Goal: Information Seeking & Learning: Learn about a topic

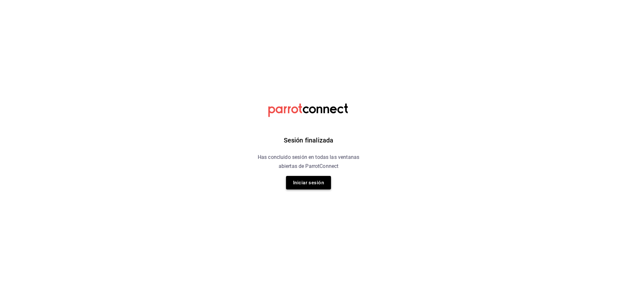
click at [303, 180] on button "Iniciar sesión" at bounding box center [308, 183] width 45 height 14
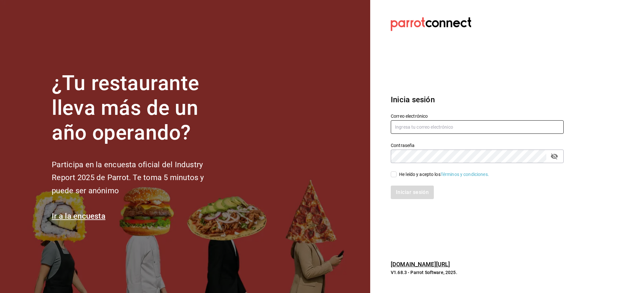
type input "ANIMAL.MASARYK@GRUPOCOSTENO.COM"
click at [395, 172] on input "He leído y acepto los Términos y condiciones." at bounding box center [394, 174] width 6 height 6
checkbox input "true"
click at [404, 192] on button "Iniciar sesión" at bounding box center [413, 193] width 44 height 14
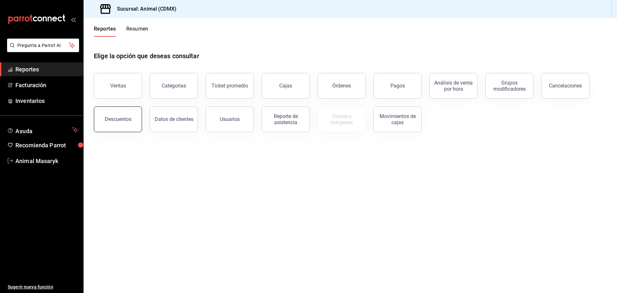
click at [116, 117] on div "Descuentos" at bounding box center [118, 119] width 27 height 6
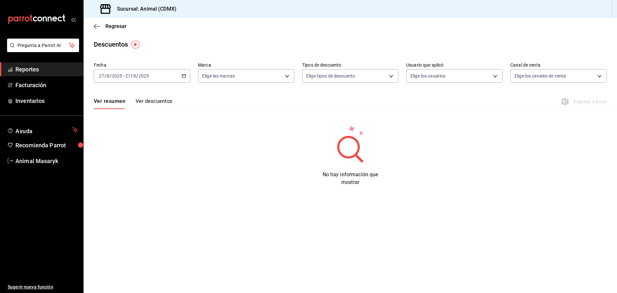
click at [185, 74] on icon "button" at bounding box center [184, 76] width 5 height 5
click at [120, 97] on span "Hoy" at bounding box center [124, 95] width 50 height 7
click at [186, 76] on div "[DATE] [DATE] - [DATE] [DATE]" at bounding box center [142, 76] width 96 height 14
click at [127, 168] on span "Rango de fechas" at bounding box center [124, 167] width 50 height 7
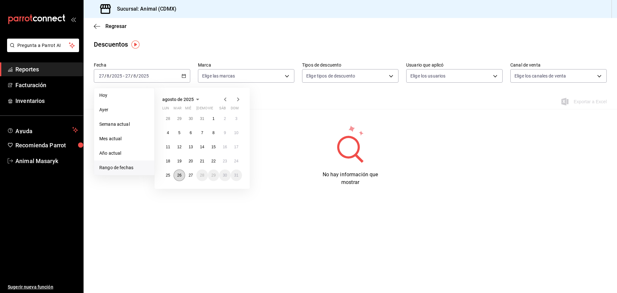
click at [179, 174] on abbr "26" at bounding box center [179, 175] width 4 height 5
click at [193, 176] on abbr "27" at bounding box center [191, 175] width 4 height 5
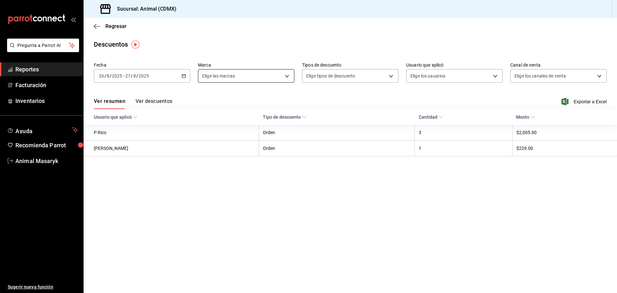
click at [286, 71] on body "Pregunta a Parrot AI Reportes Facturación Inventarios Ayuda Recomienda Parrot A…" at bounding box center [308, 146] width 617 height 293
click at [214, 99] on div "Ver todas" at bounding box center [218, 100] width 33 height 14
type input "cb0f6aec-1481-4e37-861c-bab9b3a65b14"
checkbox input "true"
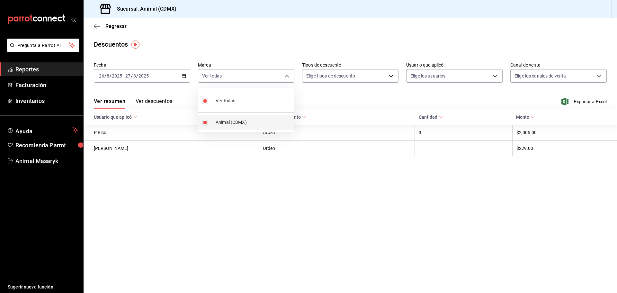
click at [212, 122] on li "Animal (CDMX)" at bounding box center [246, 122] width 96 height 14
checkbox input "false"
click at [225, 98] on span "Ver todas" at bounding box center [226, 100] width 20 height 7
type input "cb0f6aec-1481-4e37-861c-bab9b3a65b14"
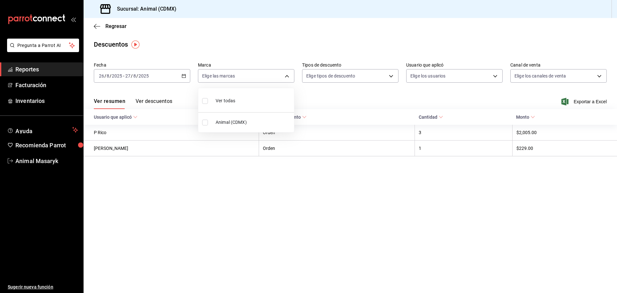
checkbox input "true"
click at [358, 93] on div at bounding box center [308, 146] width 617 height 293
click at [391, 74] on body "Pregunta a Parrot AI Reportes Facturación Inventarios Ayuda Recomienda Parrot A…" at bounding box center [308, 146] width 617 height 293
click at [319, 100] on span "Orden" at bounding box center [356, 97] width 75 height 7
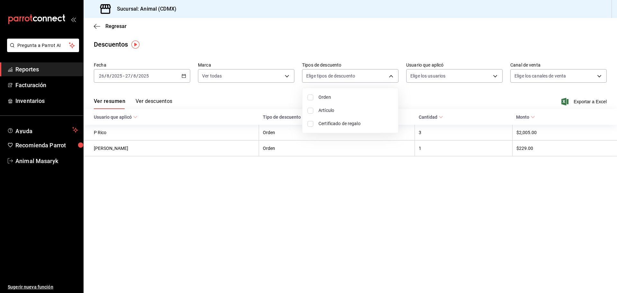
type input "ORDER"
checkbox input "true"
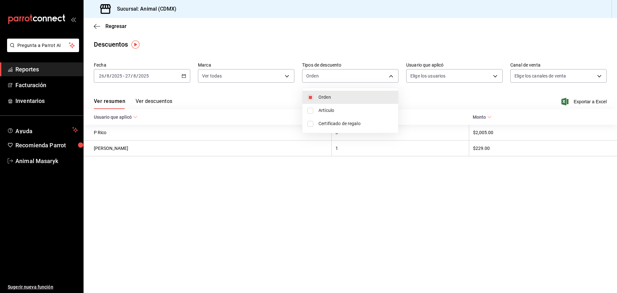
click at [321, 110] on span "Artículo" at bounding box center [356, 110] width 75 height 7
type input "ORDER,ORDER_ITEM"
checkbox input "true"
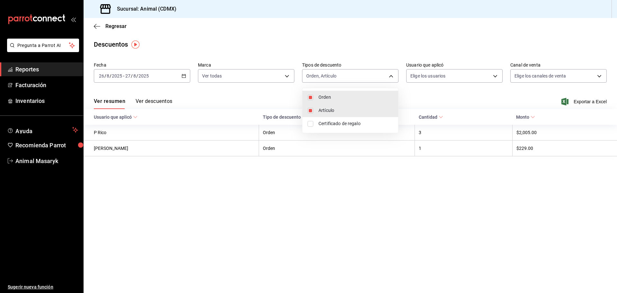
click at [324, 122] on span "Certificado de regalo" at bounding box center [356, 123] width 75 height 7
type input "ORDER,ORDER_ITEM,CARD_REWARD"
checkbox input "true"
click at [434, 98] on div at bounding box center [308, 146] width 617 height 293
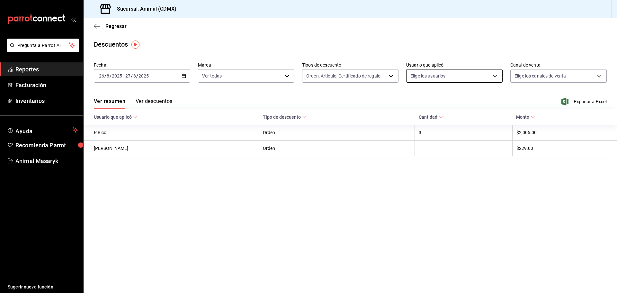
click at [495, 76] on body "Pregunta a Parrot AI Reportes Facturación Inventarios Ayuda Recomienda Parrot A…" at bounding box center [308, 146] width 617 height 293
click at [494, 76] on body "Pregunta a Parrot AI Reportes Facturación Inventarios Ayuda Recomienda Parrot A…" at bounding box center [308, 146] width 617 height 293
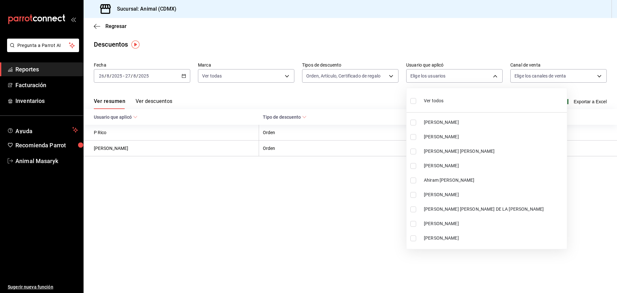
click at [422, 115] on li "[PERSON_NAME]" at bounding box center [487, 122] width 160 height 14
click at [415, 102] on ul "Ver todos [PERSON_NAME] [PERSON_NAME] [PERSON_NAME] [PERSON_NAME] [PERSON_NAME]…" at bounding box center [487, 168] width 160 height 161
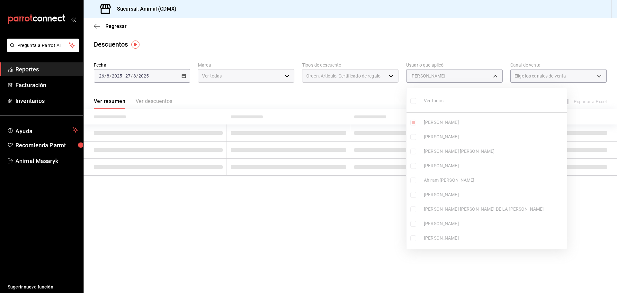
type input "9f5a5106-eeb2-47da-b44e-551309543a17"
checkbox input "true"
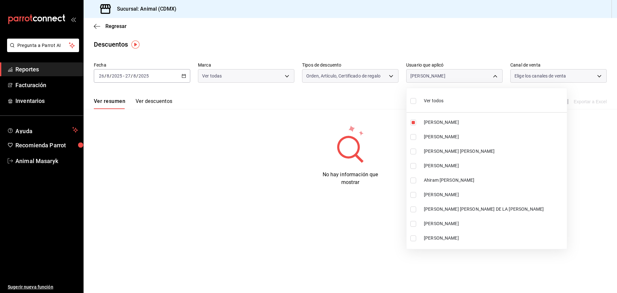
click at [412, 101] on input "checkbox" at bounding box center [414, 101] width 6 height 6
checkbox input "true"
type input "9f5a5106-eeb2-47da-b44e-551309543a17,23136a0f-a3d9-436b-b8a0-344bc584e04c,c58c8…"
checkbox input "true"
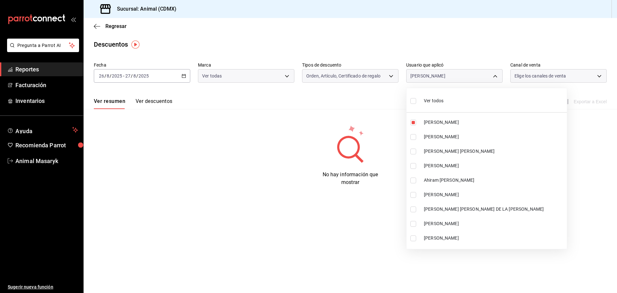
checkbox input "true"
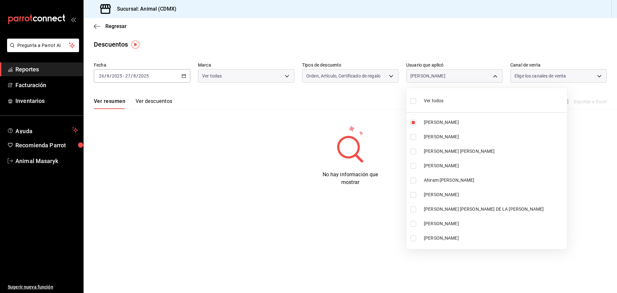
checkbox input "true"
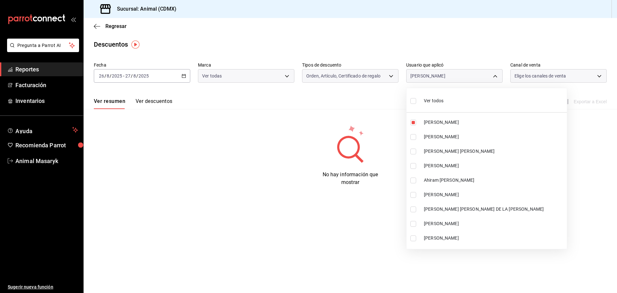
checkbox input "true"
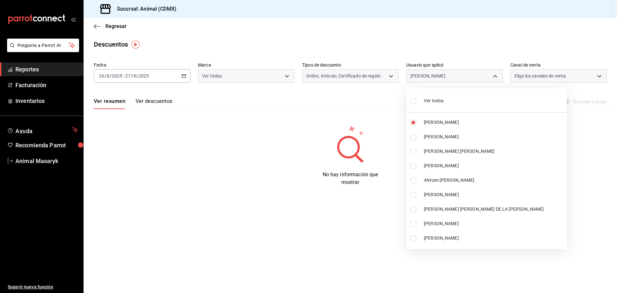
checkbox input "true"
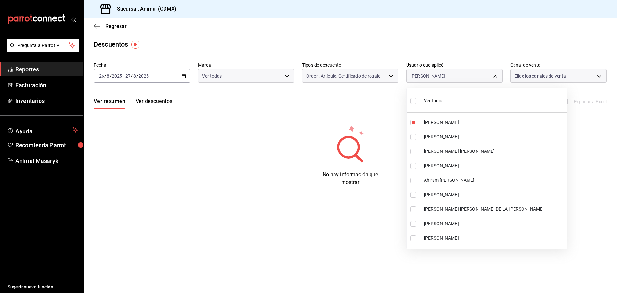
checkbox input "true"
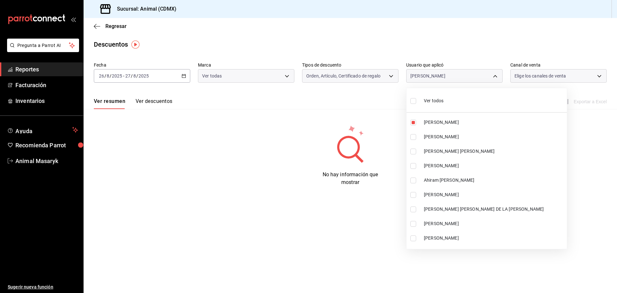
checkbox input "true"
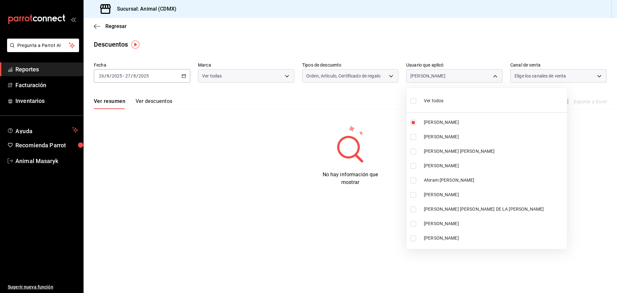
checkbox input "true"
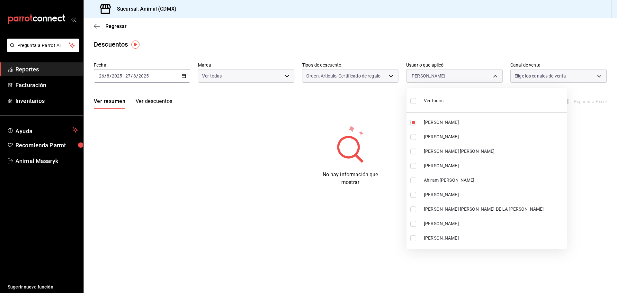
checkbox input "true"
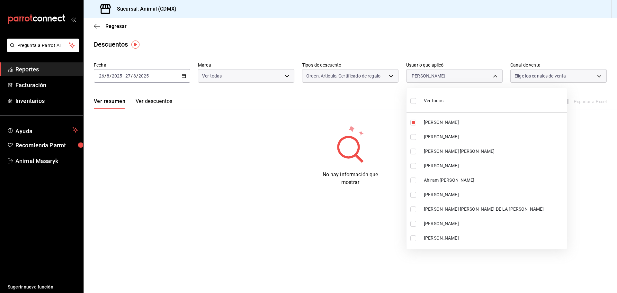
checkbox input "true"
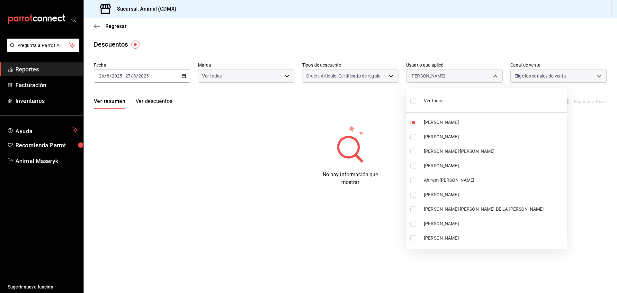
checkbox input "true"
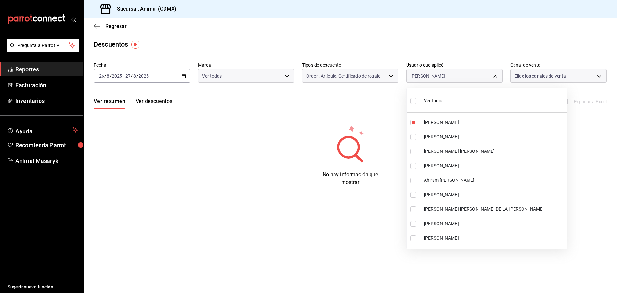
checkbox input "true"
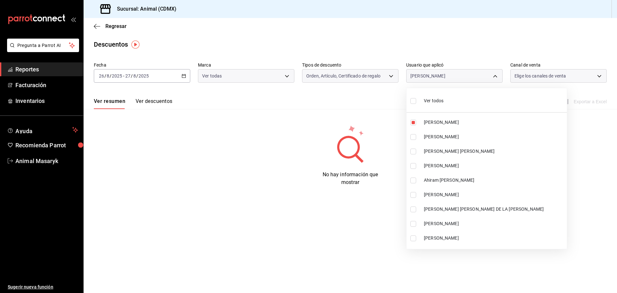
checkbox input "true"
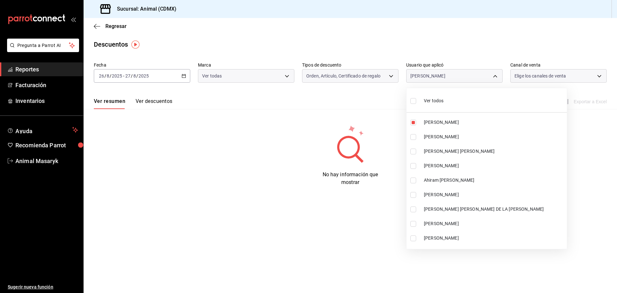
checkbox input "true"
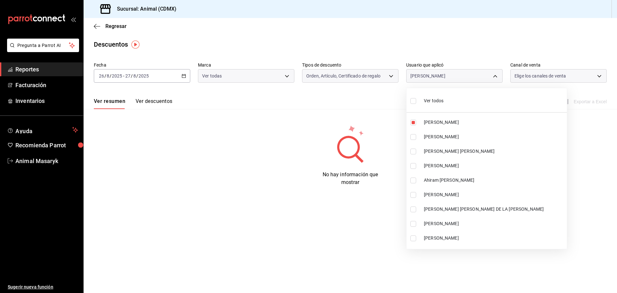
checkbox input "true"
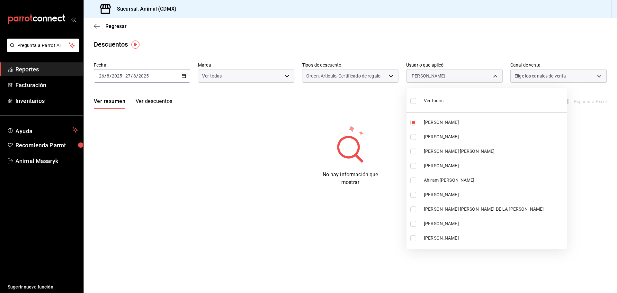
checkbox input "true"
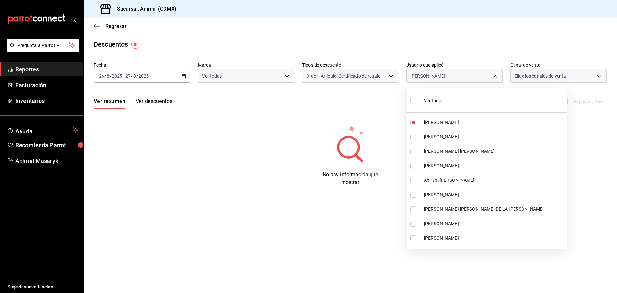
checkbox input "true"
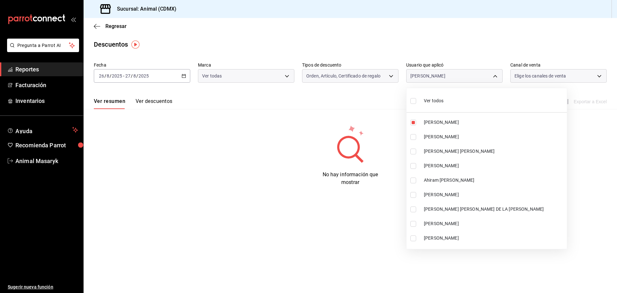
checkbox input "true"
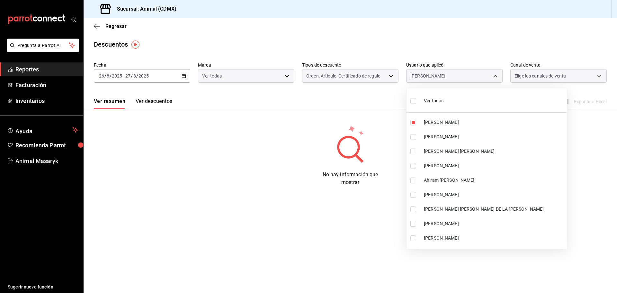
checkbox input "true"
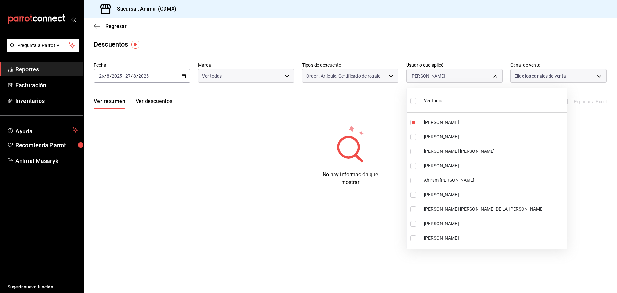
checkbox input "true"
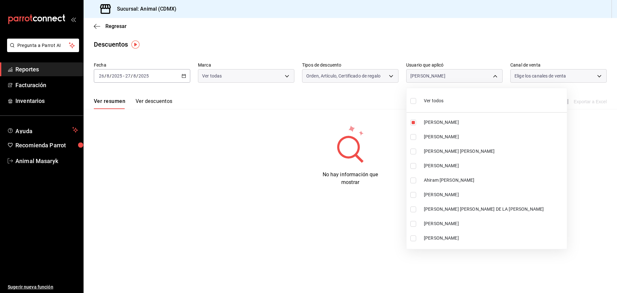
checkbox input "true"
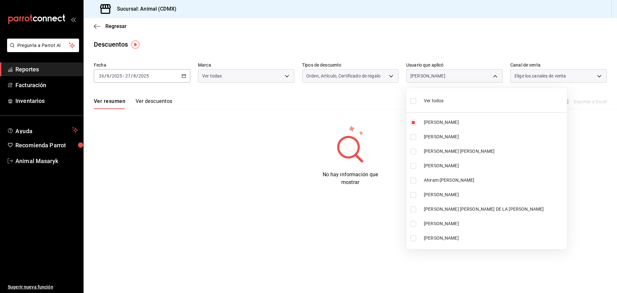
checkbox input "true"
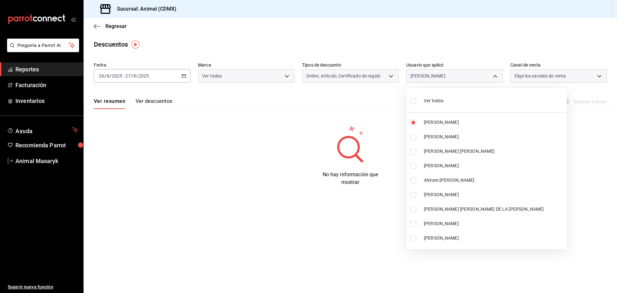
checkbox input "true"
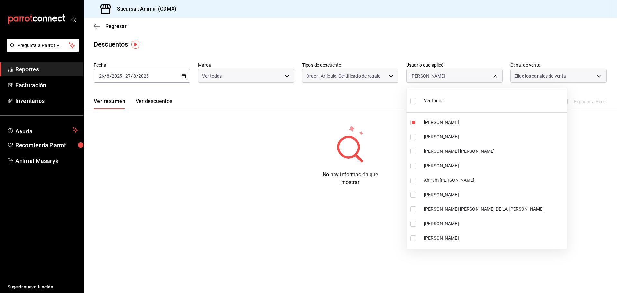
checkbox input "true"
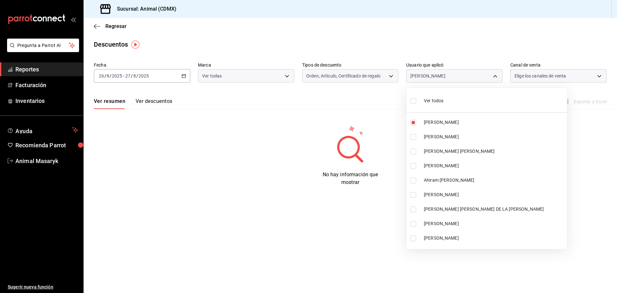
checkbox input "true"
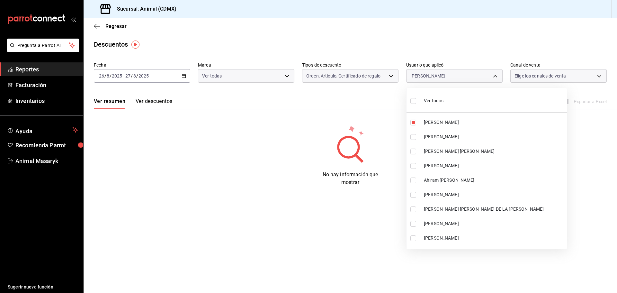
checkbox input "true"
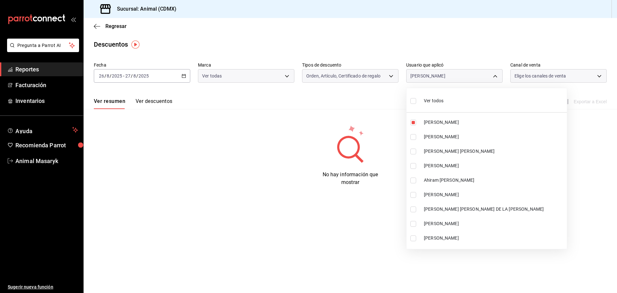
checkbox input "true"
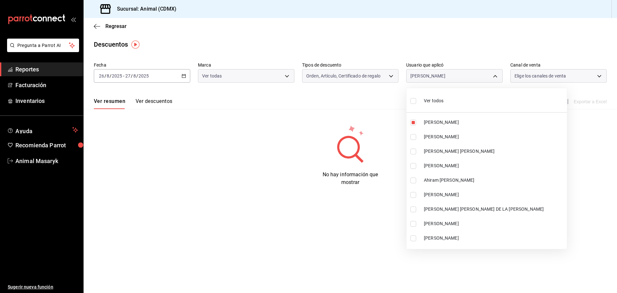
checkbox input "true"
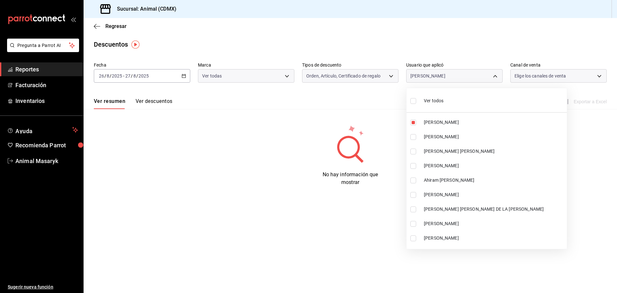
checkbox input "true"
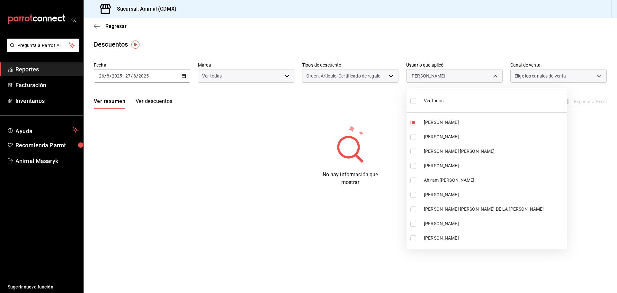
checkbox input "true"
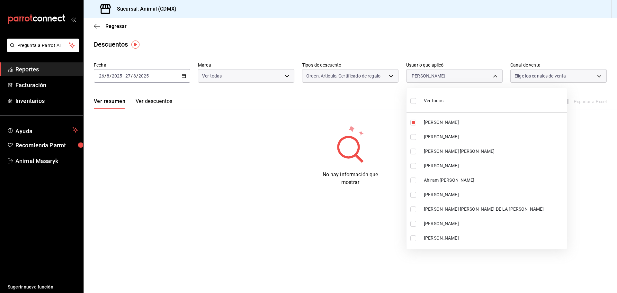
checkbox input "true"
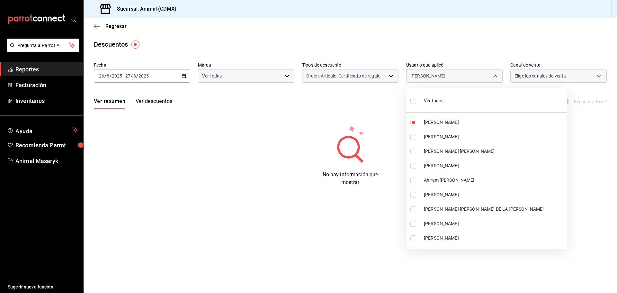
checkbox input "true"
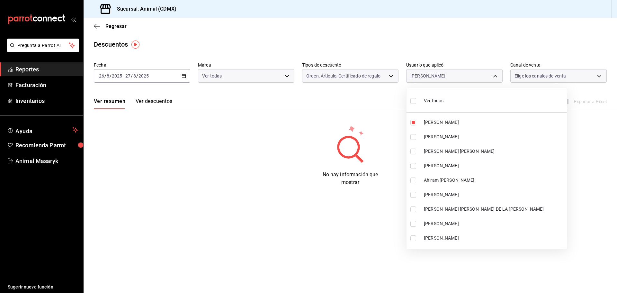
checkbox input "true"
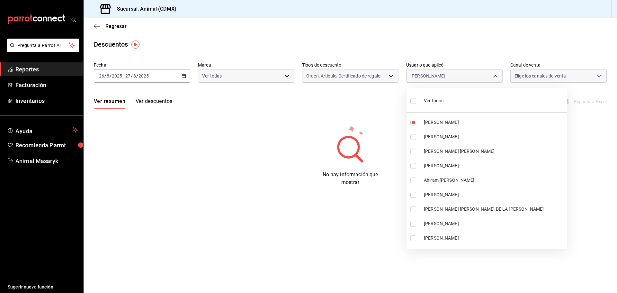
checkbox input "true"
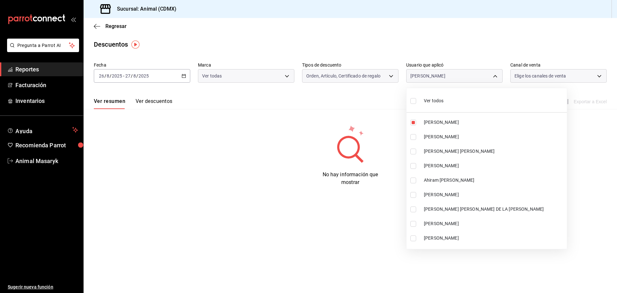
checkbox input "true"
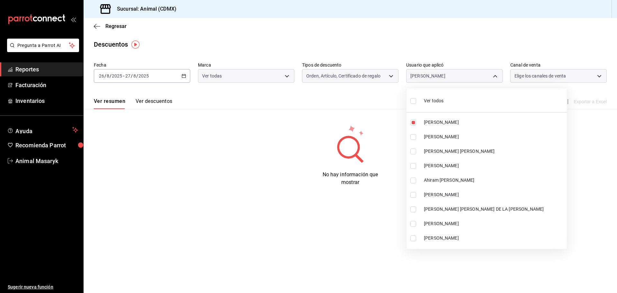
checkbox input "true"
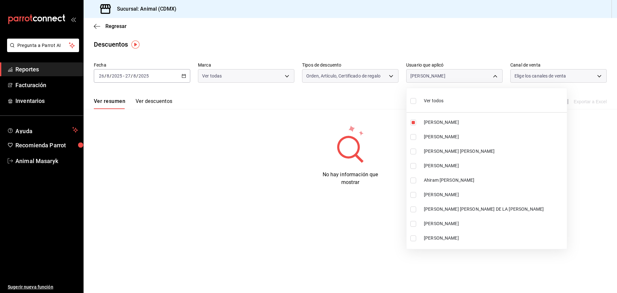
checkbox input "true"
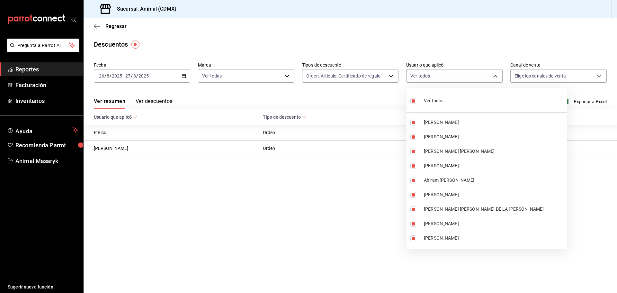
click at [394, 245] on div at bounding box center [308, 146] width 617 height 293
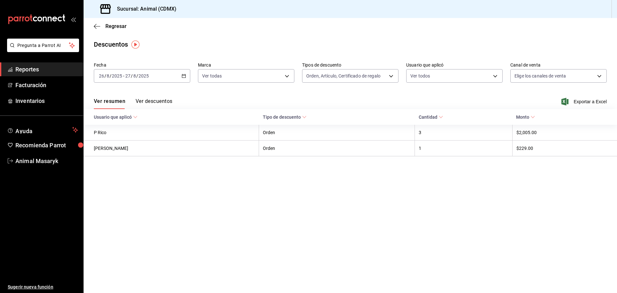
click at [601, 76] on div at bounding box center [308, 146] width 617 height 293
click at [599, 76] on body "Pregunta a Parrot AI Reportes Facturación Inventarios Ayuda Recomienda Parrot A…" at bounding box center [308, 146] width 617 height 293
click at [541, 103] on span "Ver todos" at bounding box center [538, 100] width 20 height 7
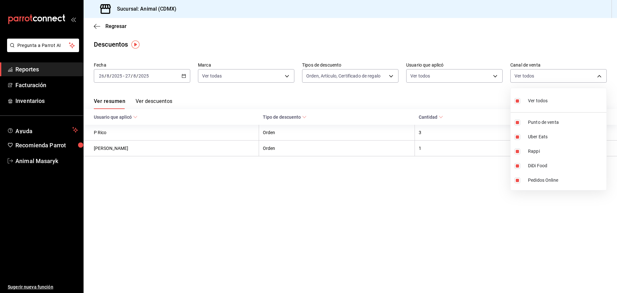
click at [468, 95] on div at bounding box center [308, 146] width 617 height 293
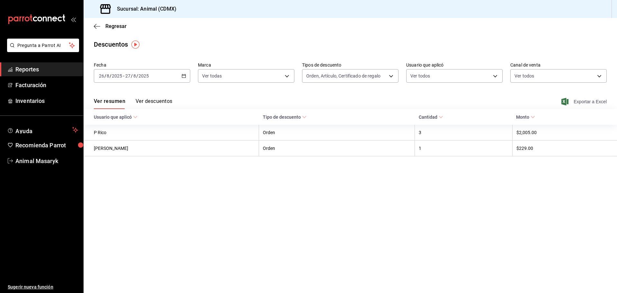
click at [589, 101] on span "Exportar a Excel" at bounding box center [585, 102] width 44 height 8
click at [56, 68] on span "Reportes" at bounding box center [46, 69] width 63 height 9
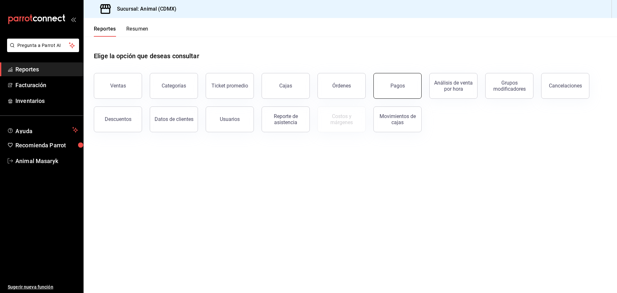
click at [395, 85] on div "Pagos" at bounding box center [398, 86] width 14 height 6
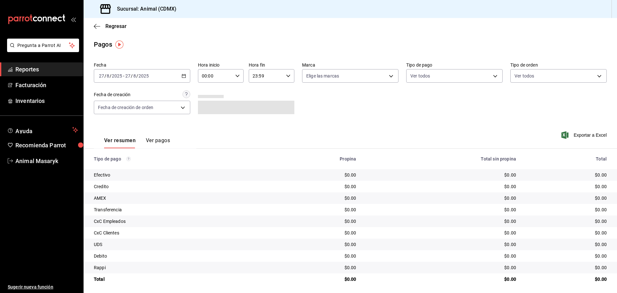
click at [183, 76] on icon "button" at bounding box center [184, 76] width 5 height 5
click at [133, 167] on span "Rango de fechas" at bounding box center [124, 167] width 50 height 7
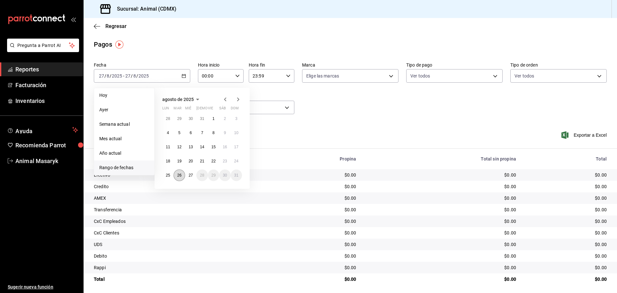
click at [180, 177] on abbr "26" at bounding box center [179, 175] width 4 height 5
click at [189, 177] on button "27" at bounding box center [190, 175] width 11 height 12
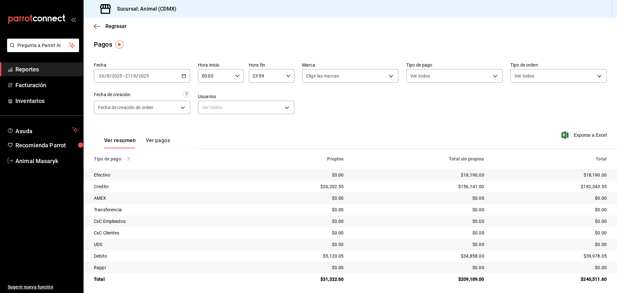
click at [237, 75] on icon "button" at bounding box center [237, 76] width 5 height 5
click at [210, 106] on span "05" at bounding box center [208, 105] width 13 height 5
click at [346, 96] on div at bounding box center [308, 146] width 617 height 293
click at [389, 75] on body "Pregunta a Parrot AI Reportes Facturación Inventarios Ayuda Recomienda Parrot A…" at bounding box center [308, 146] width 617 height 293
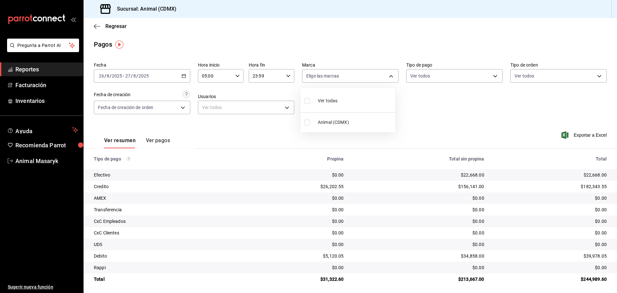
click at [317, 102] on div "Ver todas" at bounding box center [320, 100] width 33 height 14
click at [413, 107] on div at bounding box center [308, 146] width 617 height 293
click at [491, 76] on body "Pregunta a Parrot AI Reportes Facturación Inventarios Ayuda Recomienda Parrot A…" at bounding box center [308, 146] width 617 height 293
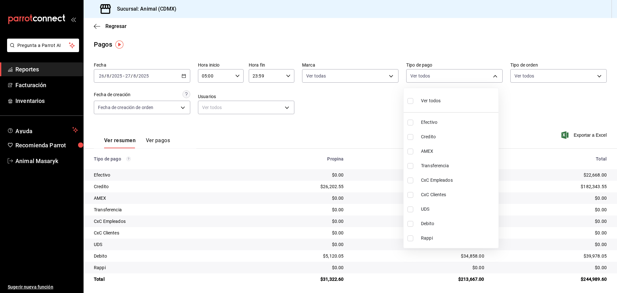
click at [429, 98] on span "Ver todos" at bounding box center [431, 100] width 20 height 7
drag, startPoint x: 579, startPoint y: 90, endPoint x: 584, endPoint y: 80, distance: 10.8
click at [579, 89] on div at bounding box center [308, 146] width 617 height 293
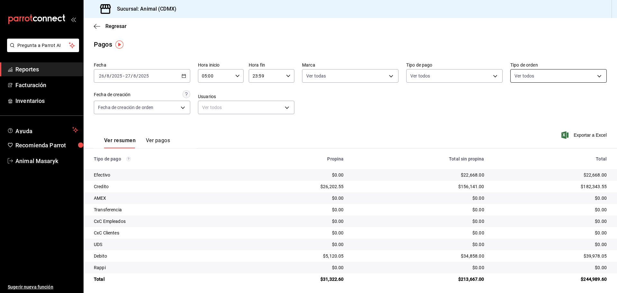
click at [591, 74] on body "Pregunta a Parrot AI Reportes Facturación Inventarios Ayuda Recomienda Parrot A…" at bounding box center [308, 146] width 617 height 293
click at [530, 99] on span "Ver todos" at bounding box center [534, 100] width 20 height 7
click at [457, 110] on div at bounding box center [308, 146] width 617 height 293
click at [184, 76] on \(Stroke\) "button" at bounding box center [184, 75] width 4 height 0
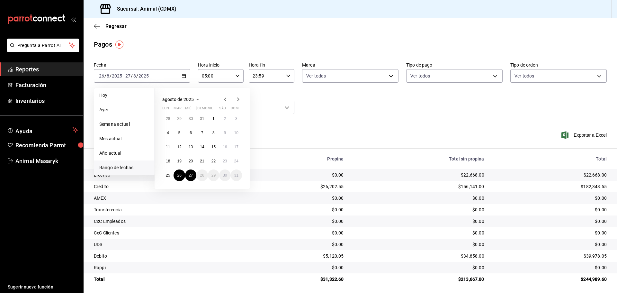
click at [141, 169] on span "Rango de fechas" at bounding box center [124, 167] width 50 height 7
drag, startPoint x: 182, startPoint y: 176, endPoint x: 188, endPoint y: 177, distance: 5.6
click at [182, 176] on button "26" at bounding box center [179, 175] width 11 height 12
click at [188, 177] on button "27" at bounding box center [190, 175] width 11 height 12
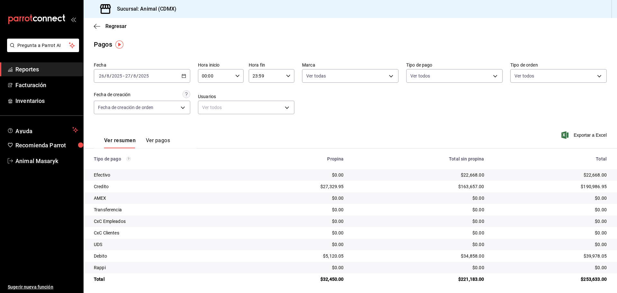
click at [239, 79] on div "00:00 Hora inicio" at bounding box center [221, 76] width 46 height 14
click at [210, 108] on button "05" at bounding box center [208, 105] width 20 height 13
click at [289, 73] on div at bounding box center [308, 146] width 617 height 293
click at [287, 76] on icon "button" at bounding box center [288, 76] width 5 height 5
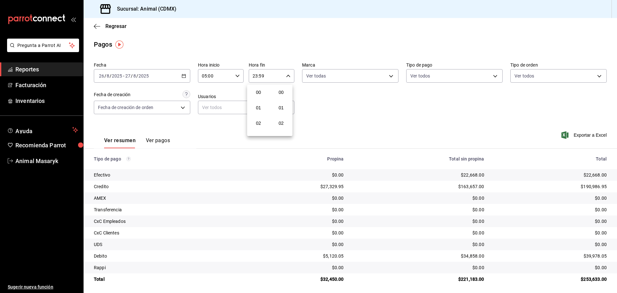
scroll to position [875, 0]
drag, startPoint x: 313, startPoint y: 113, endPoint x: 365, endPoint y: 88, distance: 57.7
click at [313, 113] on div at bounding box center [308, 146] width 617 height 293
click at [391, 75] on body "Pregunta a Parrot AI Reportes Facturación Inventarios Ayuda Recomienda Parrot A…" at bounding box center [308, 146] width 617 height 293
click at [434, 98] on div at bounding box center [308, 146] width 617 height 293
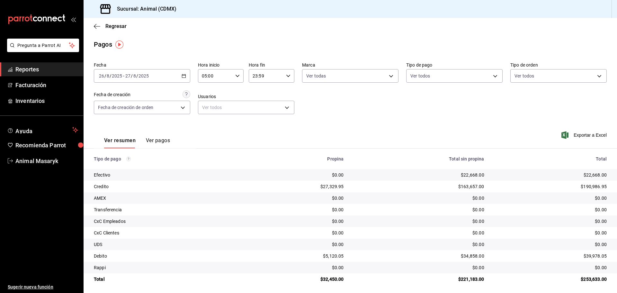
click at [24, 72] on span "Reportes" at bounding box center [46, 69] width 63 height 9
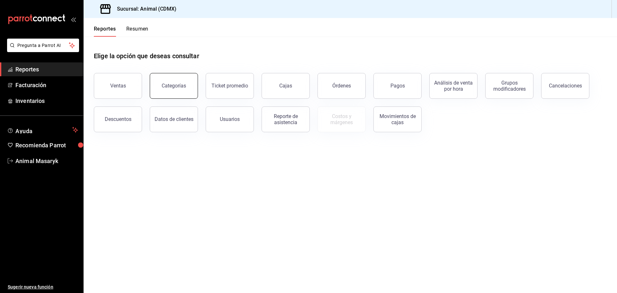
click at [161, 83] on button "Categorías" at bounding box center [174, 86] width 48 height 26
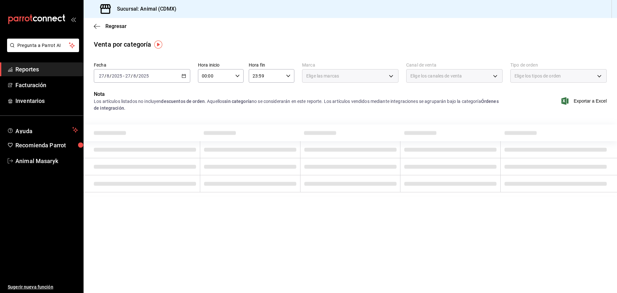
click at [44, 71] on span "Reportes" at bounding box center [46, 69] width 63 height 9
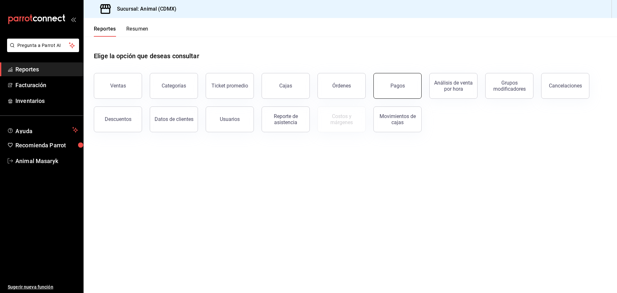
click at [404, 86] on button "Pagos" at bounding box center [398, 86] width 48 height 26
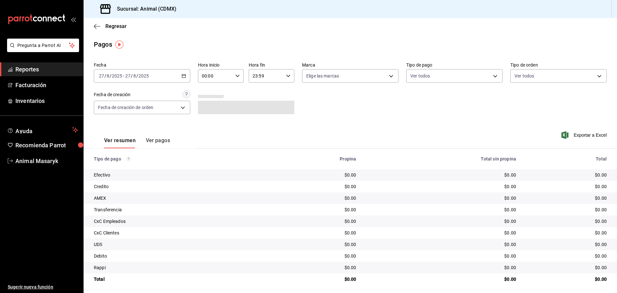
click at [183, 74] on icon "button" at bounding box center [184, 76] width 5 height 5
click at [122, 168] on span "Rango de fechas" at bounding box center [124, 167] width 50 height 7
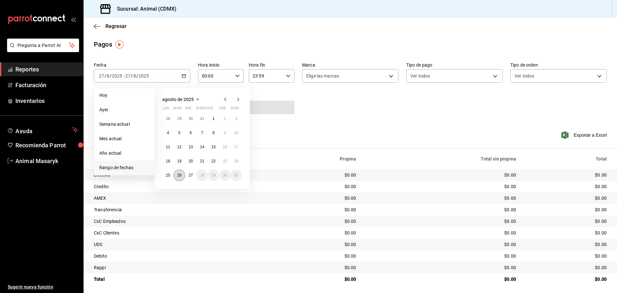
drag, startPoint x: 193, startPoint y: 177, endPoint x: 179, endPoint y: 177, distance: 14.2
click at [179, 177] on abbr "26" at bounding box center [179, 175] width 4 height 5
click at [188, 177] on button "27" at bounding box center [190, 175] width 11 height 12
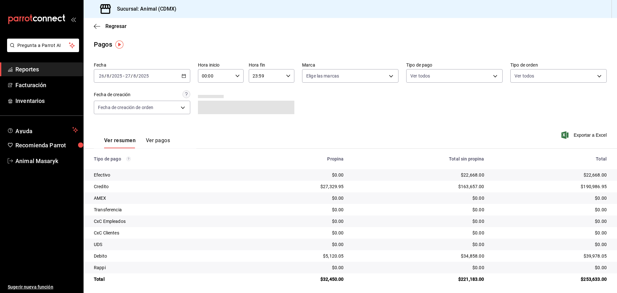
click at [237, 76] on icon "button" at bounding box center [237, 76] width 5 height 5
click at [208, 103] on span "05" at bounding box center [208, 105] width 13 height 5
click at [328, 93] on div at bounding box center [308, 146] width 617 height 293
click at [383, 76] on body "Pregunta a Parrot AI Reportes Facturación Inventarios Ayuda Recomienda Parrot A…" at bounding box center [308, 146] width 617 height 293
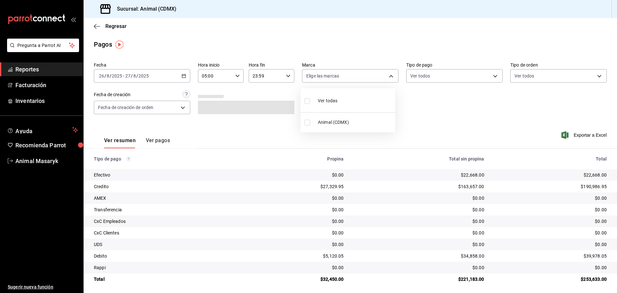
click at [319, 98] on span "Ver todas" at bounding box center [328, 100] width 20 height 7
click at [438, 103] on div at bounding box center [308, 146] width 617 height 293
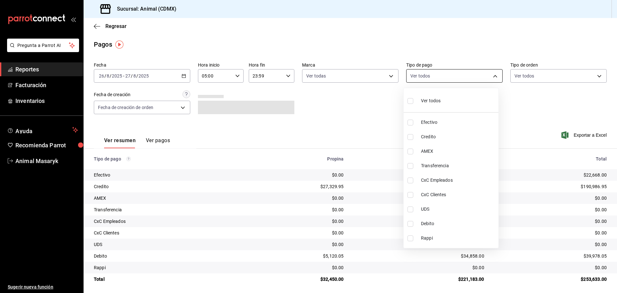
click at [492, 78] on body "Pregunta a Parrot AI Reportes Facturación Inventarios Ayuda Recomienda Parrot A…" at bounding box center [308, 146] width 617 height 293
click at [441, 103] on li "Ver todos" at bounding box center [451, 100] width 95 height 19
click at [576, 94] on div at bounding box center [308, 146] width 617 height 293
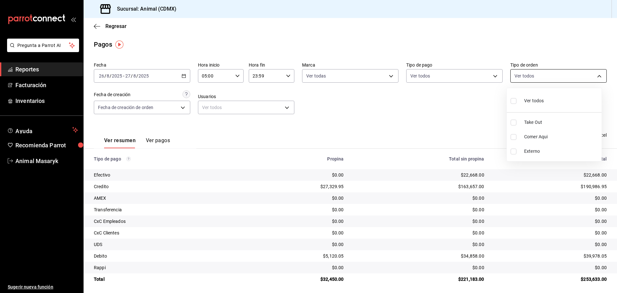
click at [597, 75] on body "Pregunta a Parrot AI Reportes Facturación Inventarios Ayuda Recomienda Parrot A…" at bounding box center [308, 146] width 617 height 293
click at [526, 101] on span "Ver todos" at bounding box center [534, 100] width 20 height 7
click at [459, 111] on div at bounding box center [308, 146] width 617 height 293
click at [423, 93] on div "Fecha [DATE] [DATE] - [DATE] [DATE] Hora inicio 05:00 Hora inicio Hora fin 23:5…" at bounding box center [350, 90] width 513 height 62
drag, startPoint x: 32, startPoint y: 66, endPoint x: 55, endPoint y: 63, distance: 23.0
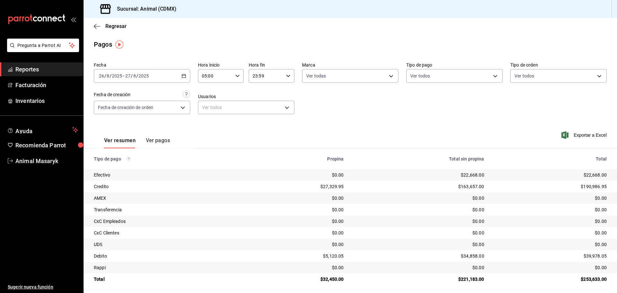
click at [32, 66] on span "Reportes" at bounding box center [46, 69] width 63 height 9
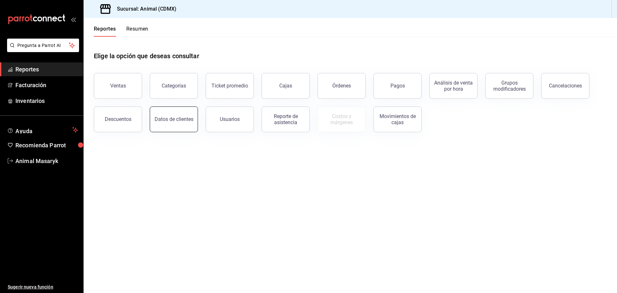
click at [175, 115] on button "Datos de clientes" at bounding box center [174, 119] width 48 height 26
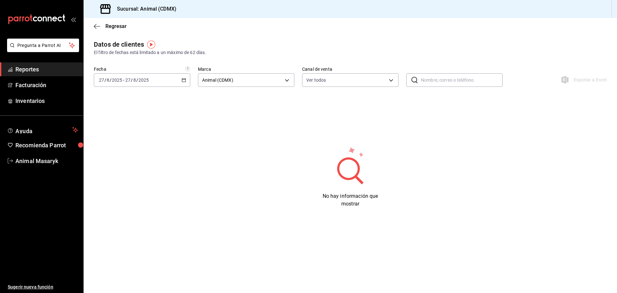
click at [48, 66] on span "Reportes" at bounding box center [46, 69] width 63 height 9
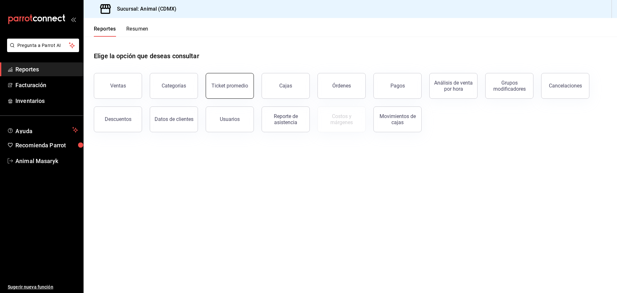
click at [219, 81] on button "Ticket promedio" at bounding box center [230, 86] width 48 height 26
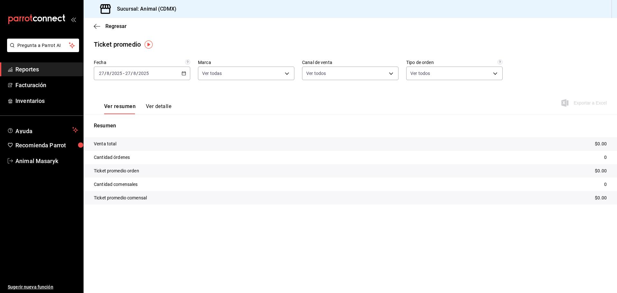
click at [184, 71] on div "[DATE] [DATE] - [DATE] [DATE]" at bounding box center [142, 74] width 96 height 14
click at [122, 150] on span "Rango de fechas" at bounding box center [124, 150] width 50 height 7
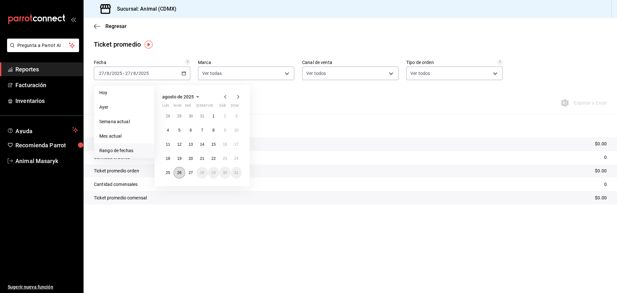
click at [178, 173] on abbr "26" at bounding box center [179, 172] width 4 height 5
click at [187, 173] on button "27" at bounding box center [190, 173] width 11 height 12
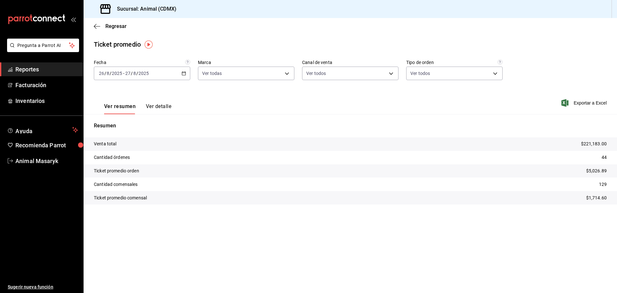
click at [283, 90] on div "Ver resumen Ver detalle Exportar a Excel" at bounding box center [351, 101] width 534 height 26
click at [53, 70] on span "Reportes" at bounding box center [46, 69] width 63 height 9
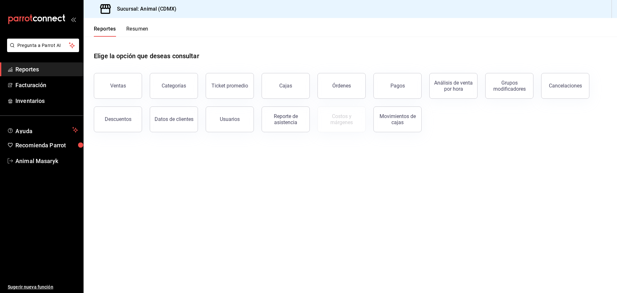
click at [110, 96] on button "Ventas" at bounding box center [118, 86] width 48 height 26
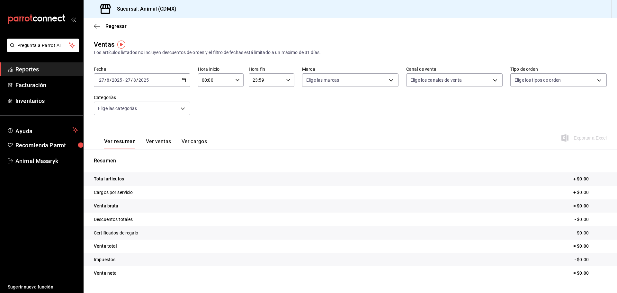
click at [185, 78] on div "[DATE] [DATE] - [DATE] [DATE]" at bounding box center [142, 80] width 96 height 14
click at [136, 158] on span "Rango de fechas" at bounding box center [124, 157] width 50 height 7
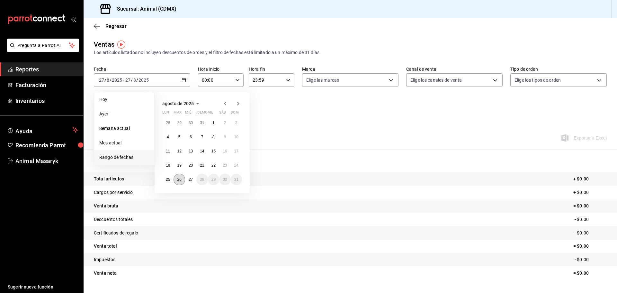
click at [182, 179] on button "26" at bounding box center [179, 180] width 11 height 12
click at [190, 180] on abbr "27" at bounding box center [191, 179] width 4 height 5
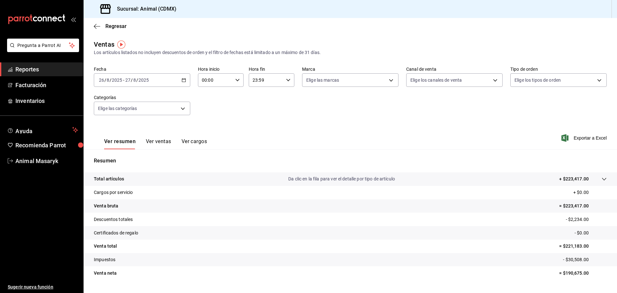
click at [238, 77] on div "00:00 Hora inicio" at bounding box center [221, 80] width 46 height 14
click at [209, 112] on button "05" at bounding box center [208, 109] width 20 height 13
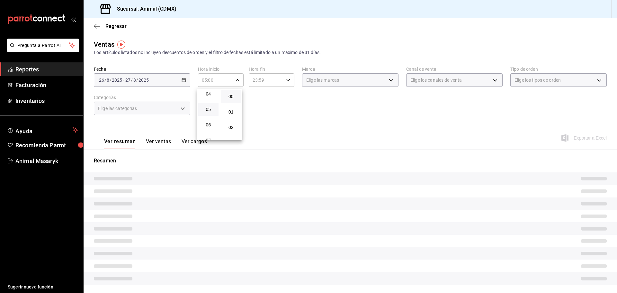
click at [287, 107] on div at bounding box center [308, 146] width 617 height 293
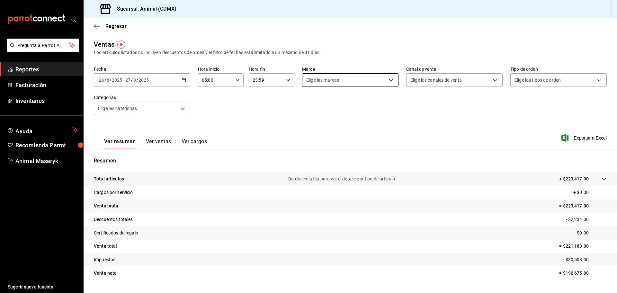
click at [386, 75] on body "Pregunta a Parrot AI Reportes Facturación Inventarios Ayuda Recomienda Parrot A…" at bounding box center [308, 146] width 617 height 293
drag, startPoint x: 310, startPoint y: 104, endPoint x: 393, endPoint y: 108, distance: 83.1
click at [310, 104] on label at bounding box center [308, 104] width 8 height 9
click at [310, 104] on input "checkbox" at bounding box center [307, 105] width 6 height 6
click at [310, 103] on label at bounding box center [308, 104] width 8 height 9
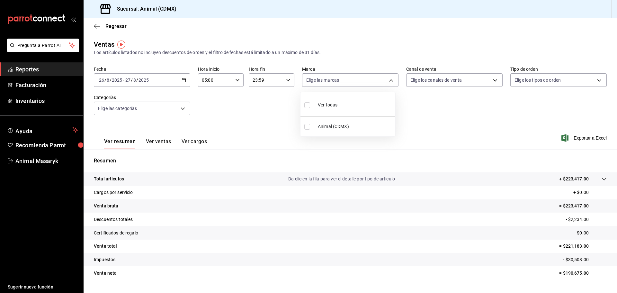
click at [310, 103] on input "checkbox" at bounding box center [307, 105] width 6 height 6
click at [306, 105] on input "checkbox" at bounding box center [307, 105] width 6 height 6
click at [477, 119] on div at bounding box center [308, 146] width 617 height 293
click at [491, 81] on body "Pregunta a Parrot AI Reportes Facturación Inventarios Ayuda Recomienda Parrot A…" at bounding box center [308, 146] width 617 height 293
click at [429, 103] on span "Ver todos" at bounding box center [431, 105] width 20 height 7
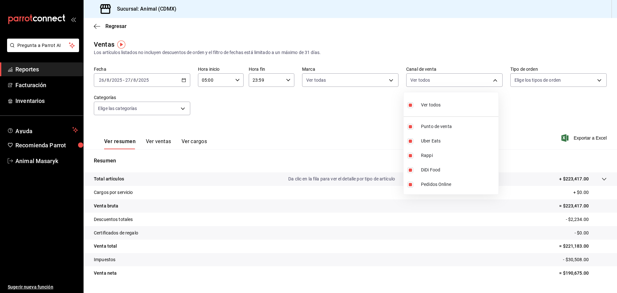
click at [535, 104] on div at bounding box center [308, 146] width 617 height 293
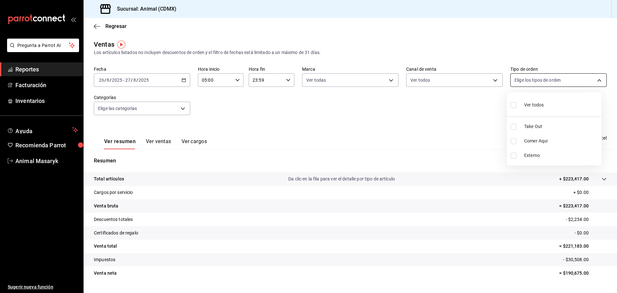
click at [580, 78] on body "Pregunta a Parrot AI Reportes Facturación Inventarios Ayuda Recomienda Parrot A…" at bounding box center [308, 146] width 617 height 293
click at [521, 104] on div "Ver todos" at bounding box center [527, 104] width 33 height 14
click at [454, 135] on div at bounding box center [308, 146] width 617 height 293
click at [181, 107] on body "Pregunta a Parrot AI Reportes Facturación Inventarios Ayuda Recomienda Parrot A…" at bounding box center [308, 146] width 617 height 293
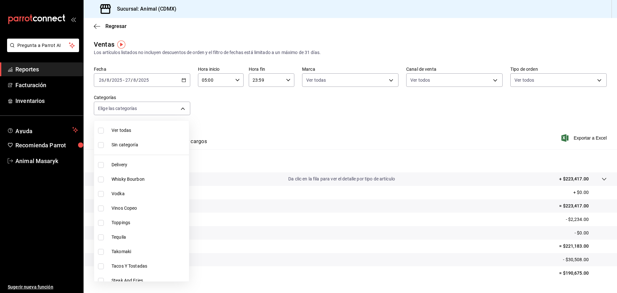
drag, startPoint x: 123, startPoint y: 131, endPoint x: 291, endPoint y: 132, distance: 167.2
click at [123, 131] on span "Ver todas" at bounding box center [149, 130] width 75 height 7
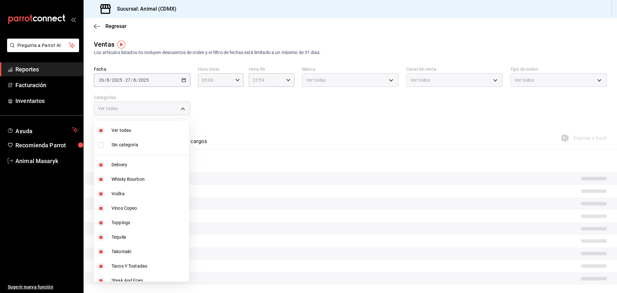
click at [309, 121] on div at bounding box center [308, 146] width 617 height 293
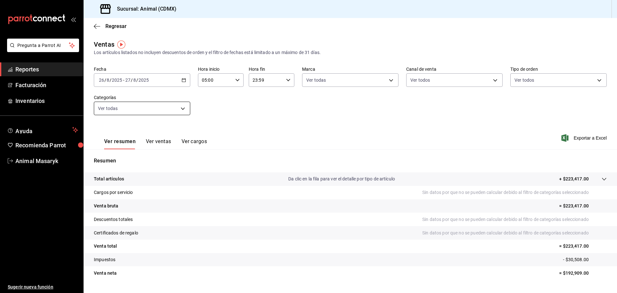
click at [179, 109] on body "Pregunta a Parrot AI Reportes Facturación Inventarios Ayuda Recomienda Parrot A…" at bounding box center [308, 146] width 617 height 293
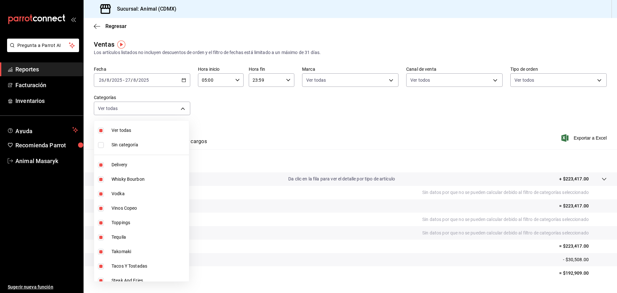
drag, startPoint x: 106, startPoint y: 143, endPoint x: 248, endPoint y: 131, distance: 142.6
click at [106, 142] on label at bounding box center [102, 145] width 8 height 6
click at [104, 142] on input "checkbox" at bounding box center [101, 145] width 6 height 6
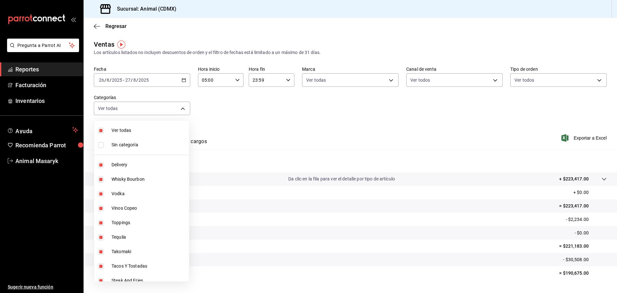
click at [99, 147] on input "checkbox" at bounding box center [101, 145] width 6 height 6
click at [260, 113] on div at bounding box center [308, 146] width 617 height 293
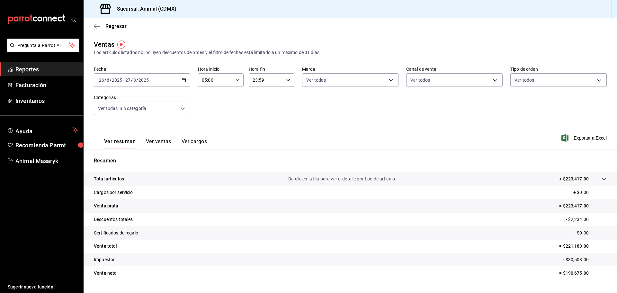
click at [594, 177] on div at bounding box center [598, 179] width 18 height 7
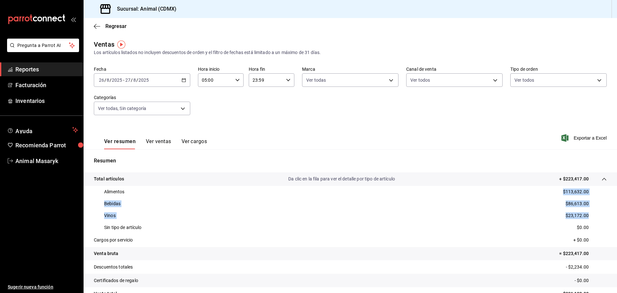
drag, startPoint x: 586, startPoint y: 216, endPoint x: 559, endPoint y: 193, distance: 35.3
click at [559, 193] on div "Alimentos $113,632.00 Bebidas $86,613.00 Vinos $23,172.00 Sin tipo de artículo …" at bounding box center [350, 210] width 513 height 48
copy div "$113,632.00 Bebidas $86,613.00 Vinos $23,172.00"
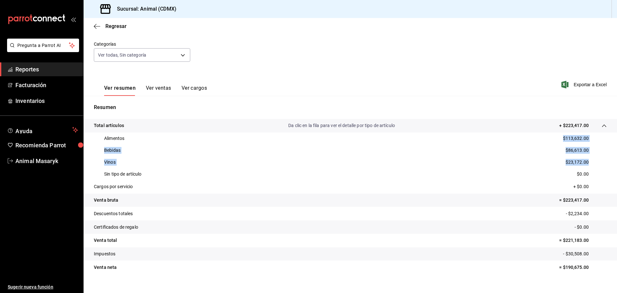
scroll to position [63, 0]
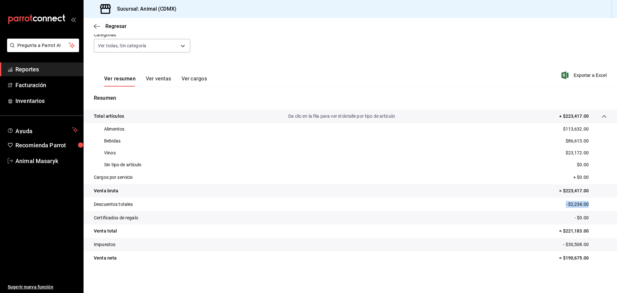
drag, startPoint x: 586, startPoint y: 204, endPoint x: 561, endPoint y: 204, distance: 25.4
click at [561, 204] on tr "Descuentos totales - $2,234.00" at bounding box center [351, 204] width 534 height 14
copy p "- $2,234.00"
click at [426, 286] on main "Regresar Ventas Los artículos listados no incluyen descuentos de orden y el fil…" at bounding box center [351, 124] width 534 height 338
click at [585, 75] on span "Exportar a Excel" at bounding box center [585, 75] width 44 height 8
